Goal: Check status: Check status

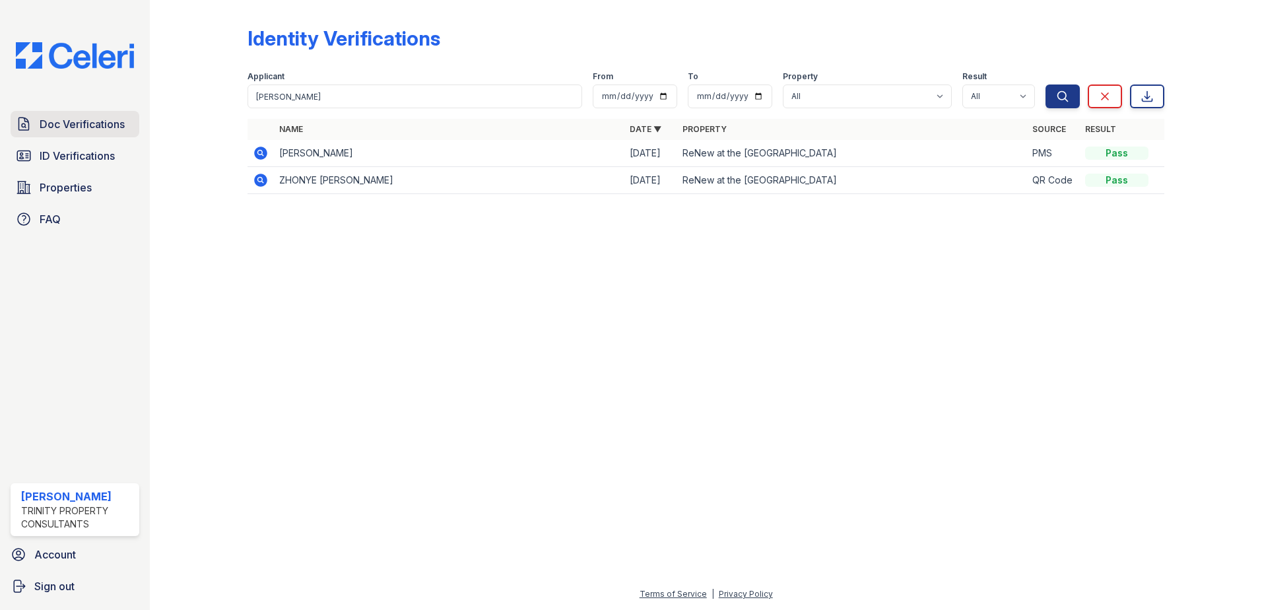
click at [94, 127] on span "Doc Verifications" at bounding box center [82, 124] width 85 height 16
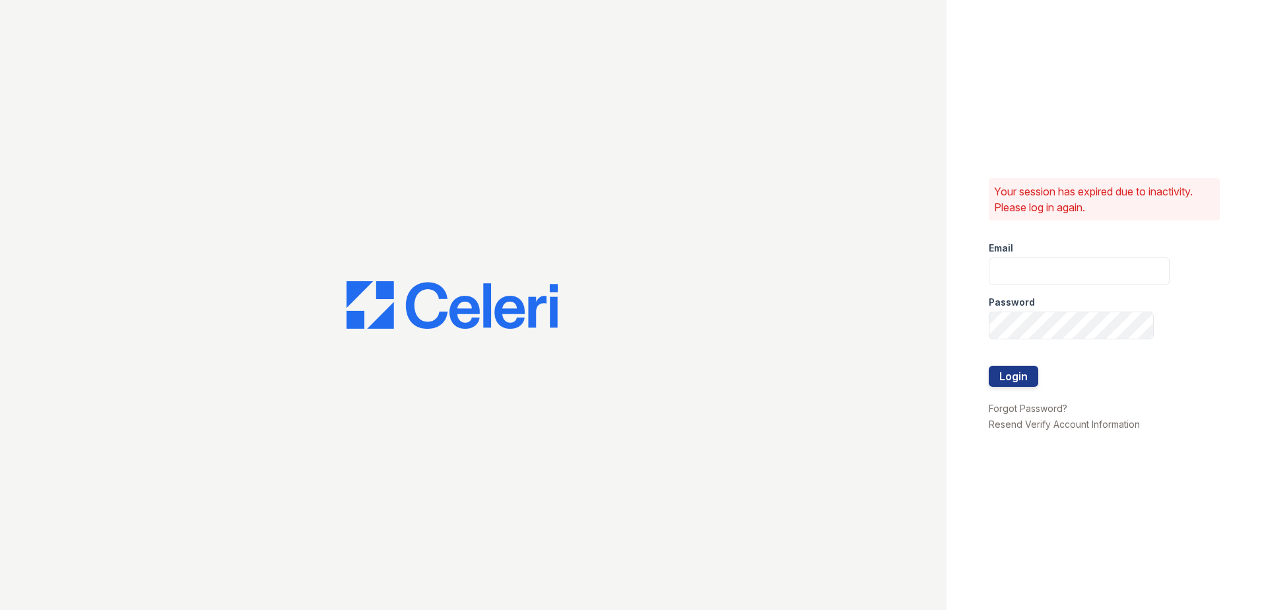
type input "[EMAIL_ADDRESS][DOMAIN_NAME]"
click at [1014, 379] on button "Login" at bounding box center [1014, 376] width 50 height 21
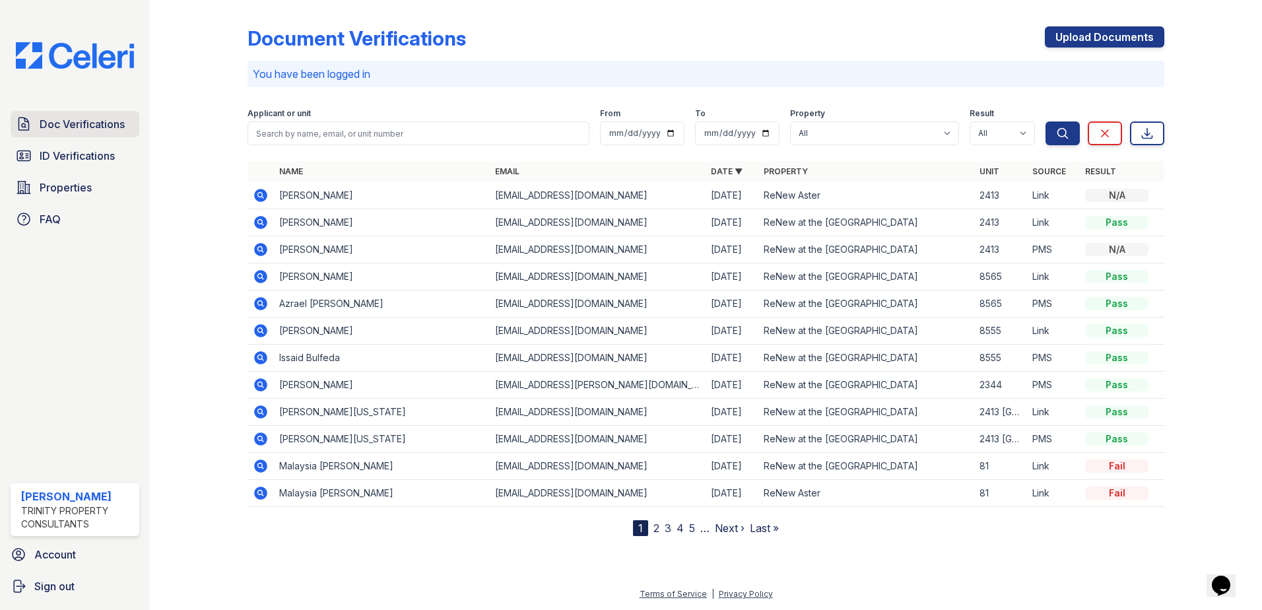
click at [78, 124] on span "Doc Verifications" at bounding box center [82, 124] width 85 height 16
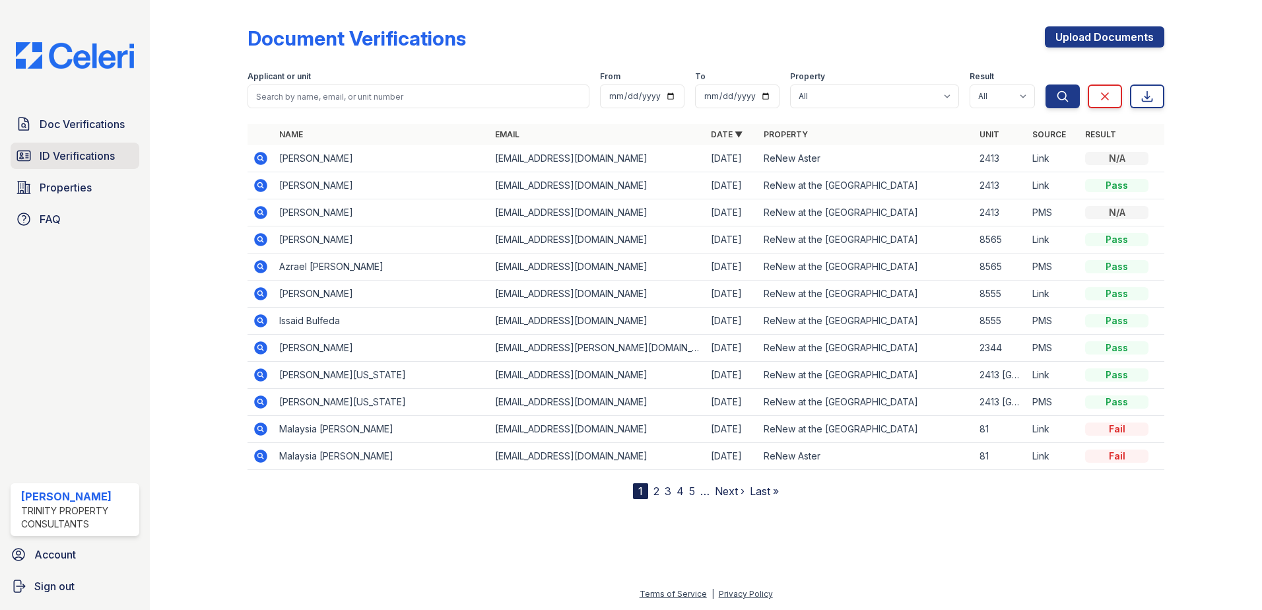
click at [85, 151] on span "ID Verifications" at bounding box center [77, 156] width 75 height 16
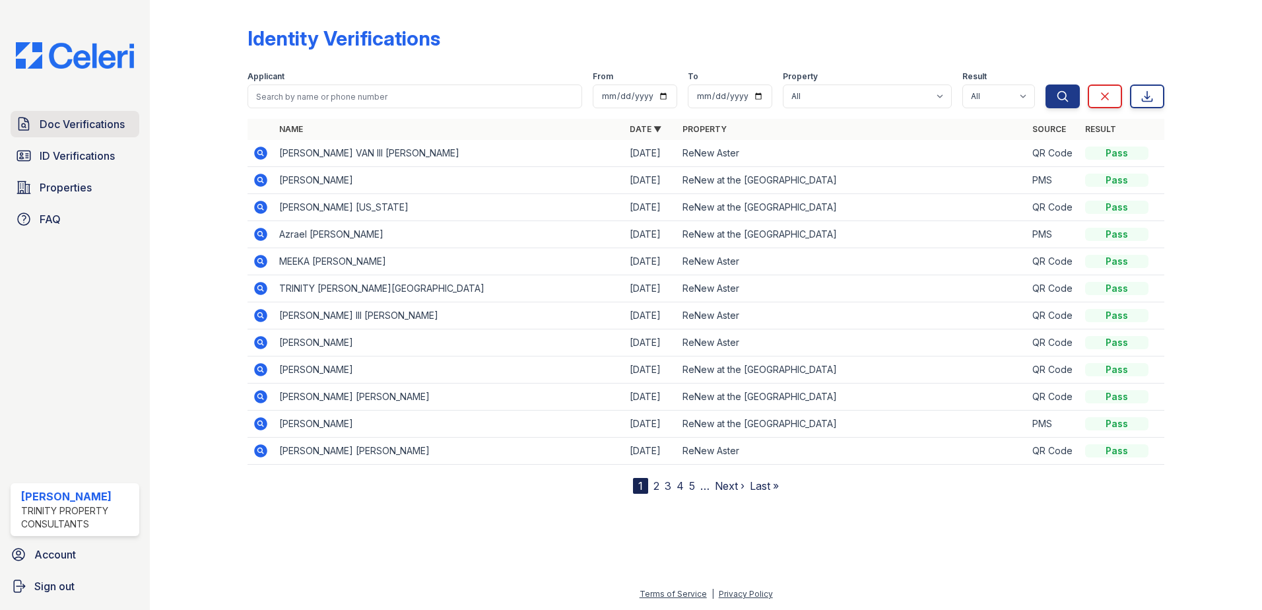
click at [88, 116] on link "Doc Verifications" at bounding box center [75, 124] width 129 height 26
